Goal: Information Seeking & Learning: Compare options

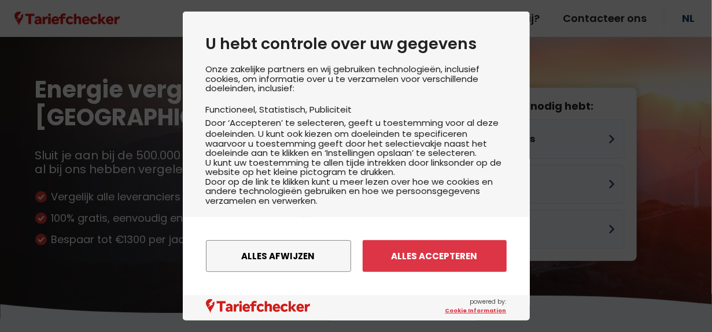
click at [388, 257] on button "Alles accepteren" at bounding box center [434, 256] width 144 height 32
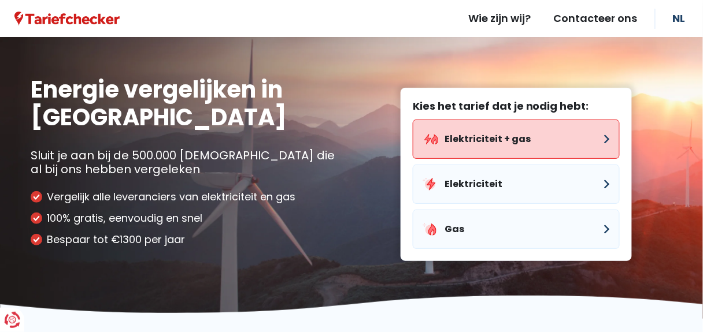
click at [510, 135] on button "Elektriciteit + gas" at bounding box center [516, 139] width 207 height 39
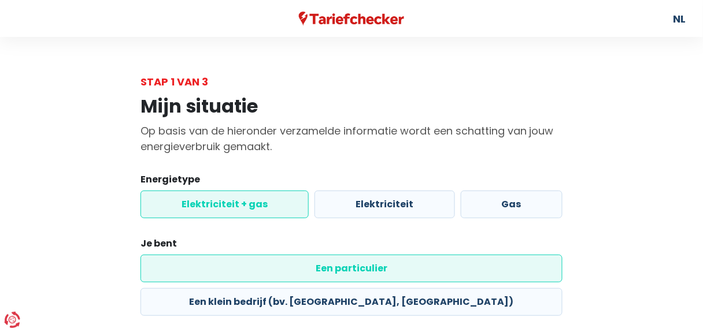
click at [234, 202] on label "Elektriciteit + gas" at bounding box center [224, 205] width 168 height 28
click at [234, 202] on input "Elektriciteit + gas" at bounding box center [224, 205] width 168 height 28
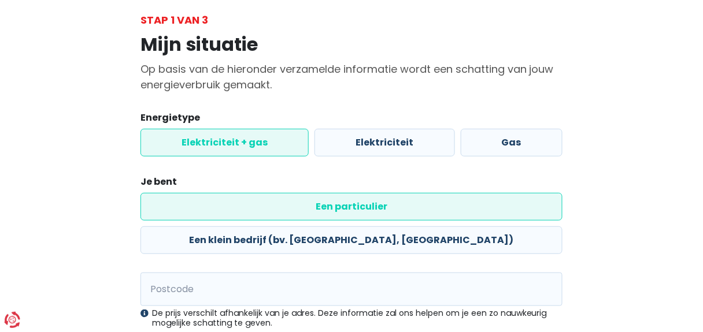
scroll to position [116, 0]
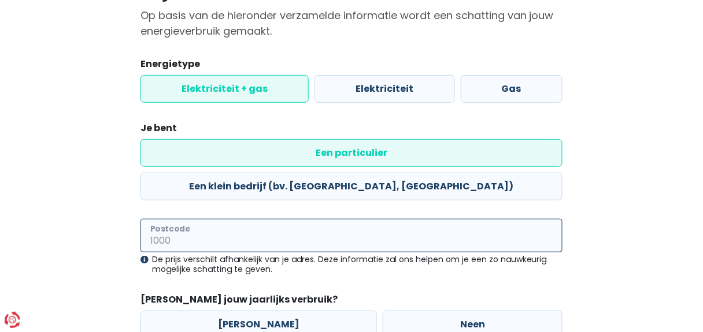
click at [235, 219] on input "Postcode" at bounding box center [351, 236] width 422 height 34
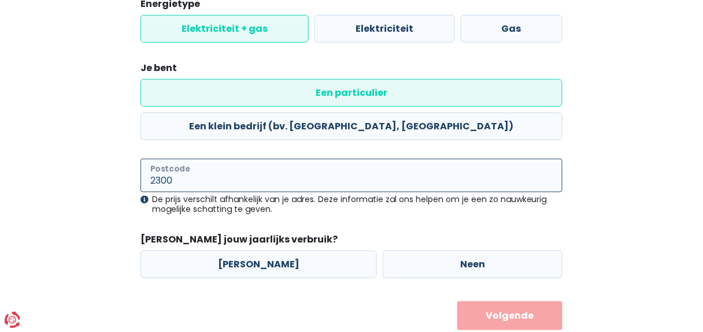
scroll to position [177, 0]
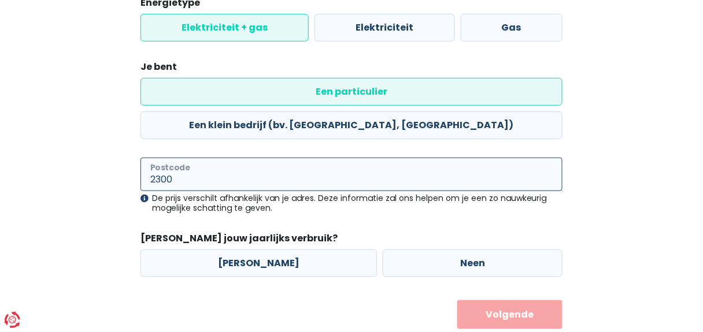
type input "2300"
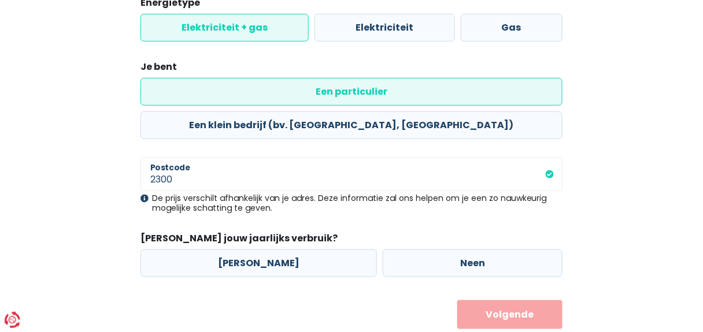
click at [497, 301] on button "Volgende" at bounding box center [510, 315] width 106 height 29
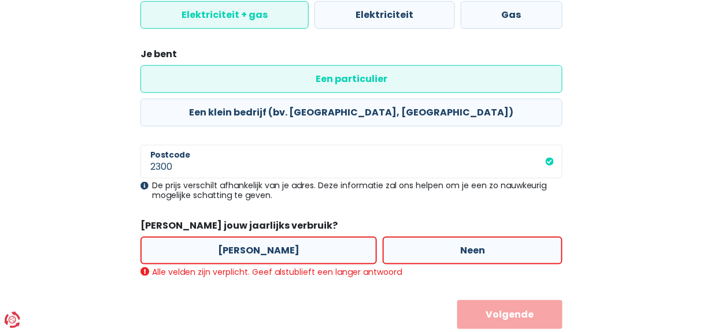
click at [217, 237] on label "[PERSON_NAME]" at bounding box center [258, 251] width 236 height 28
click at [217, 237] on input "[PERSON_NAME]" at bounding box center [258, 251] width 236 height 28
radio input "true"
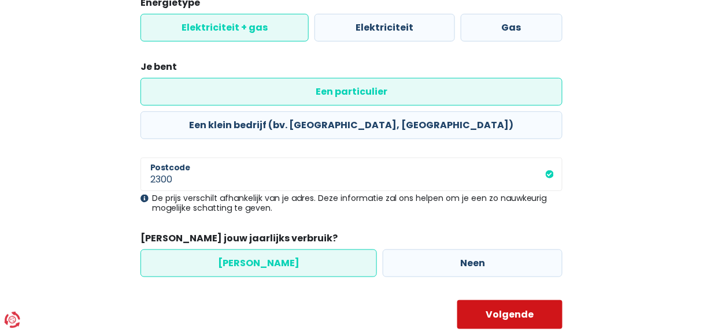
click at [495, 301] on button "Volgende" at bounding box center [510, 315] width 106 height 29
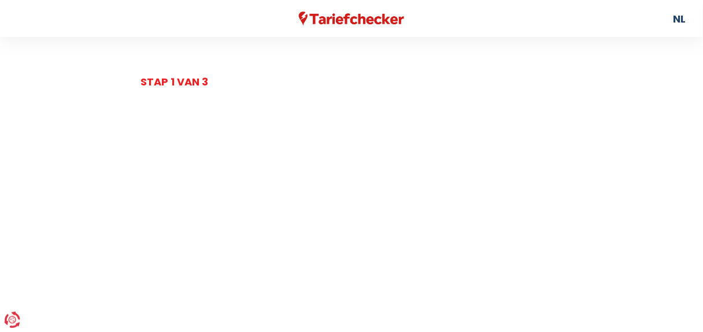
select select
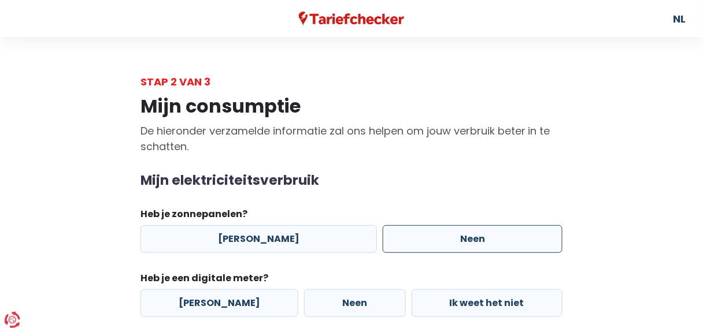
click at [454, 232] on label "Neen" at bounding box center [473, 239] width 180 height 28
click at [454, 232] on input "Neen" at bounding box center [473, 239] width 180 height 28
radio input "true"
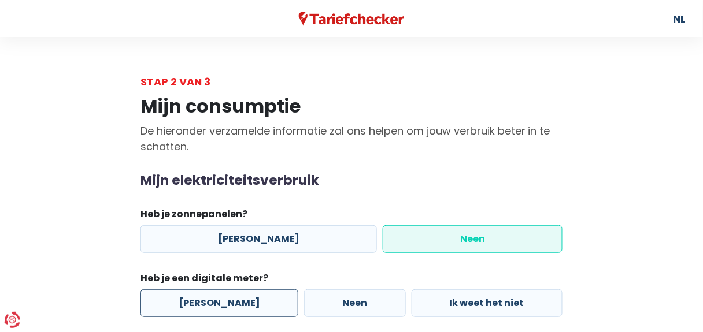
click at [199, 305] on label "[PERSON_NAME]" at bounding box center [219, 304] width 158 height 28
click at [199, 305] on input "[PERSON_NAME]" at bounding box center [219, 304] width 158 height 28
radio input "true"
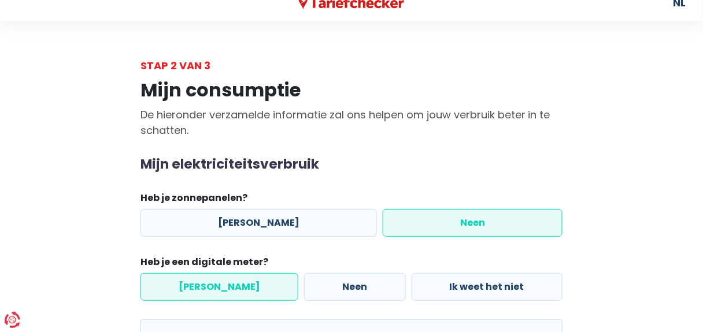
scroll to position [173, 0]
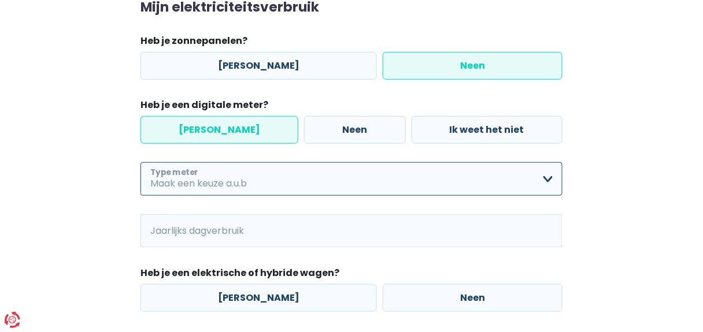
click at [190, 175] on select "Enkelvoudig Tweevoudig Enkelvoudig + uitsluitend nachttarief Tweevoudig + uitsl…" at bounding box center [351, 179] width 422 height 34
select select "day_night_bi_hourly"
click at [140, 162] on select "Enkelvoudig Tweevoudig Enkelvoudig + uitsluitend nachttarief Tweevoudig + uitsl…" at bounding box center [351, 179] width 422 height 34
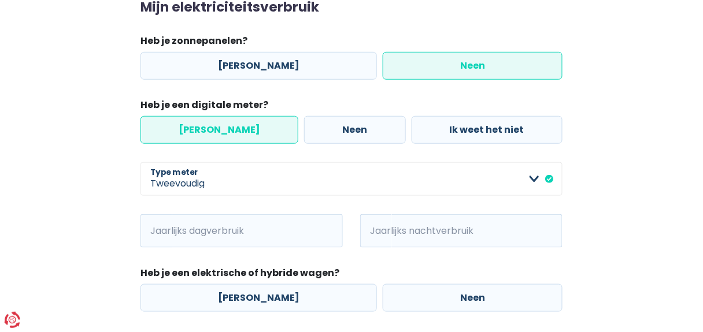
click at [169, 234] on span "kWh" at bounding box center [156, 231] width 32 height 34
click at [154, 231] on span "kWh" at bounding box center [156, 231] width 32 height 34
click at [187, 235] on input "Jaarlijks dagverbruik" at bounding box center [257, 231] width 171 height 34
type input "3106"
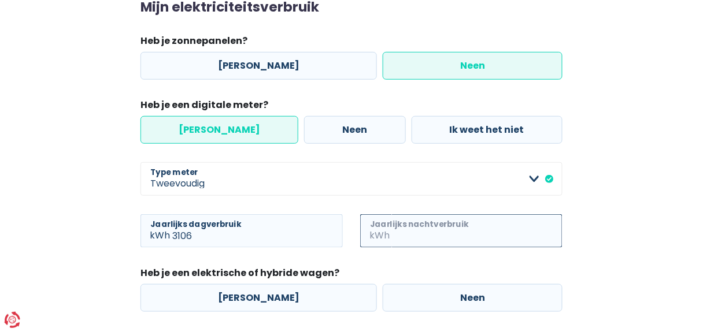
click at [399, 231] on input "Jaarlijks nachtverbruik" at bounding box center [477, 231] width 171 height 34
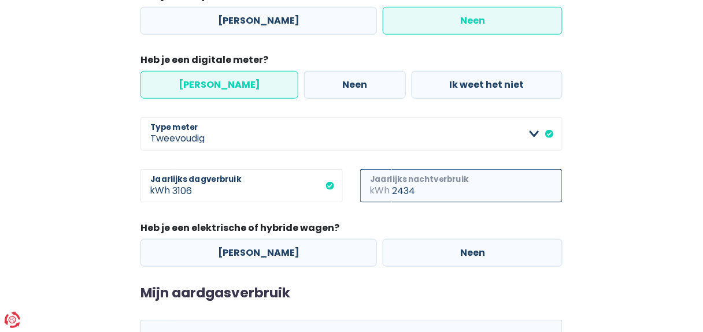
scroll to position [289, 0]
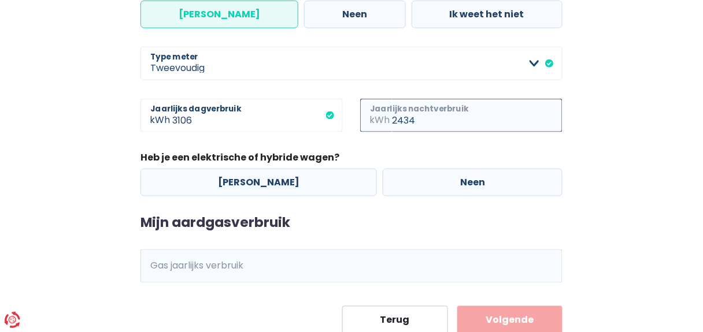
type input "2434"
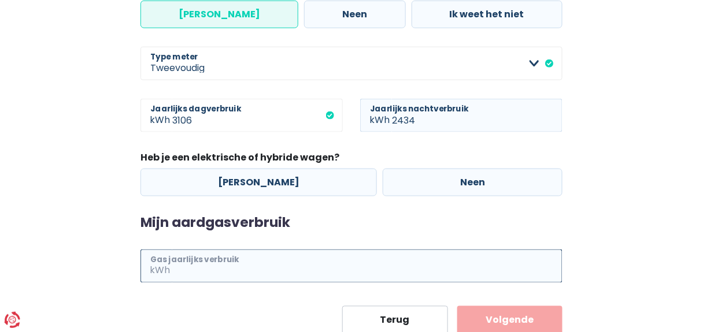
click at [176, 271] on input "Gas jaarlijks verbruik" at bounding box center [367, 267] width 390 height 34
type input "27917"
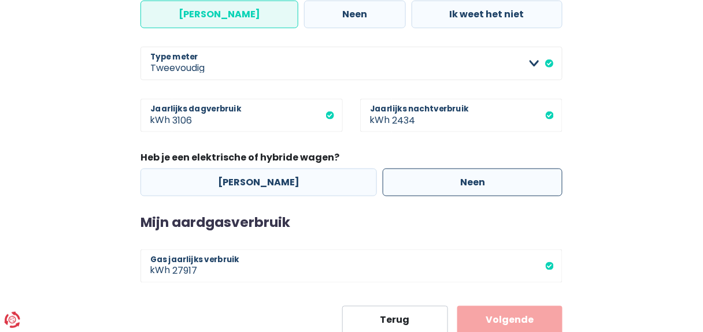
click at [455, 179] on label "Neen" at bounding box center [473, 183] width 180 height 28
click at [455, 179] on input "Neen" at bounding box center [473, 183] width 180 height 28
radio input "true"
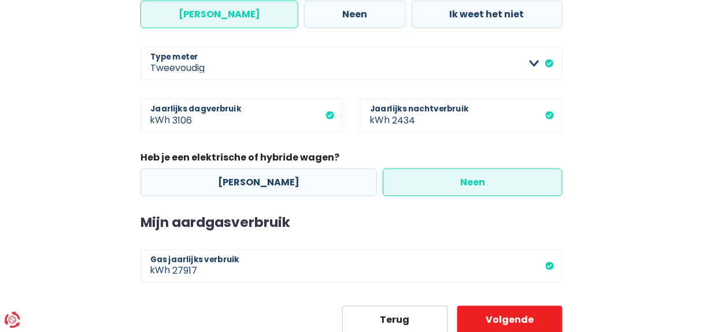
scroll to position [328, 0]
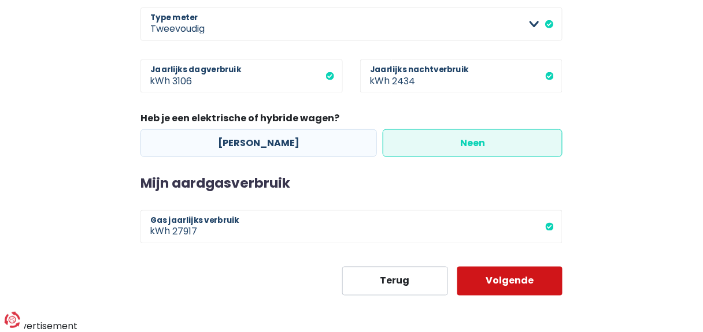
click at [526, 276] on button "Volgende" at bounding box center [510, 281] width 106 height 29
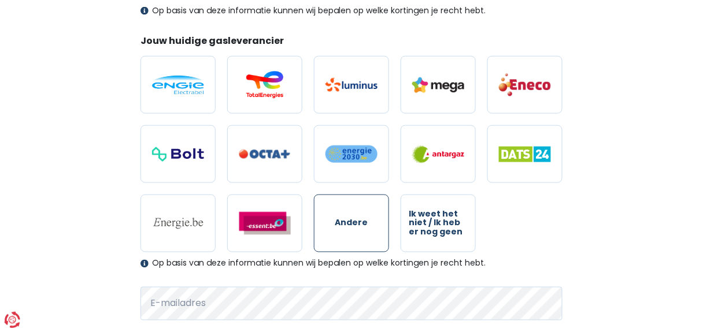
scroll to position [459, 0]
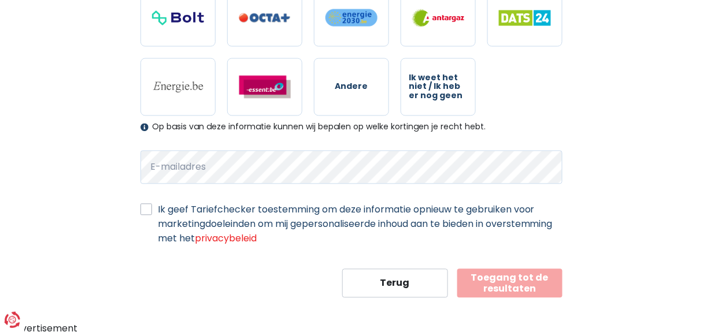
click at [495, 277] on button "Toegang tot de resultaten" at bounding box center [510, 283] width 106 height 29
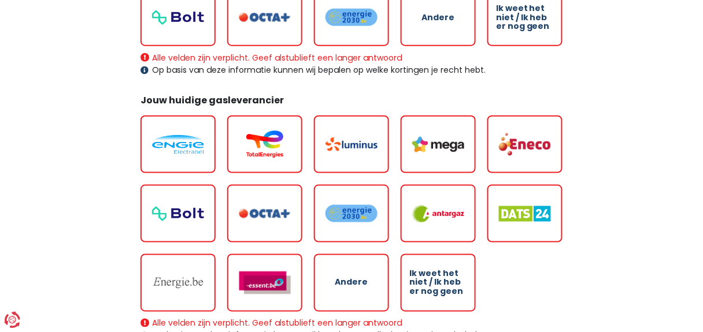
scroll to position [346, 0]
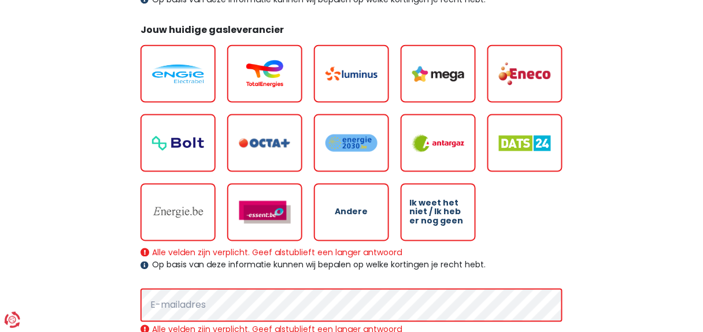
click at [356, 203] on label "Andere" at bounding box center [351, 213] width 75 height 58
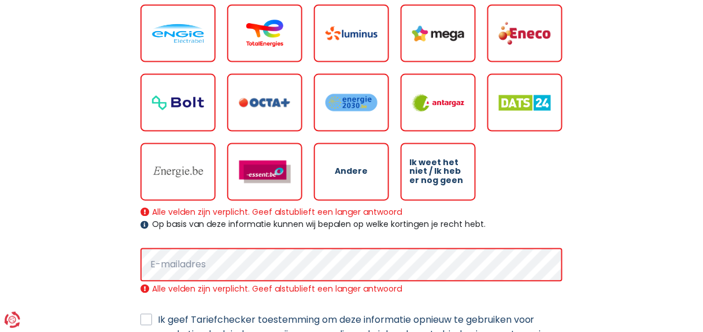
scroll to position [404, 0]
